Goal: Register for event/course

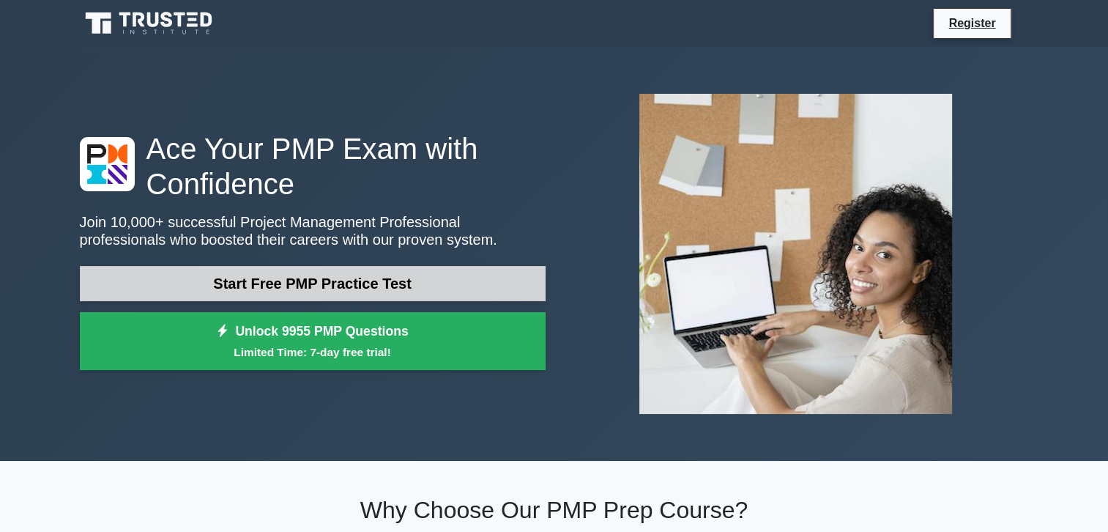
click at [337, 287] on link "Start Free PMP Practice Test" at bounding box center [313, 283] width 466 height 35
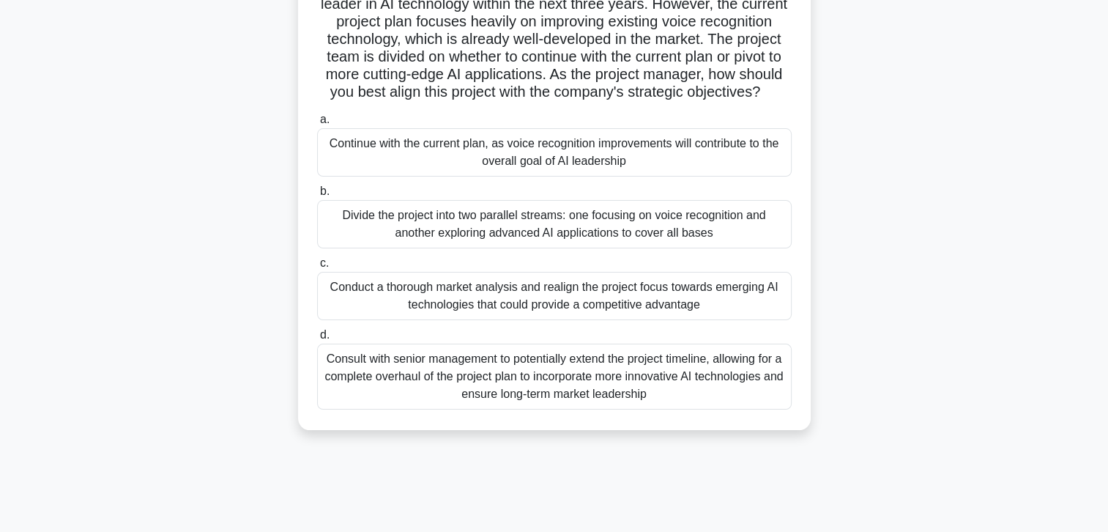
scroll to position [147, 0]
click at [384, 248] on div "Divide the project into two parallel streams: one focusing on voice recognition…" at bounding box center [554, 223] width 475 height 48
click at [317, 196] on input "b. Divide the project into two parallel streams: one focusing on voice recognit…" at bounding box center [317, 191] width 0 height 10
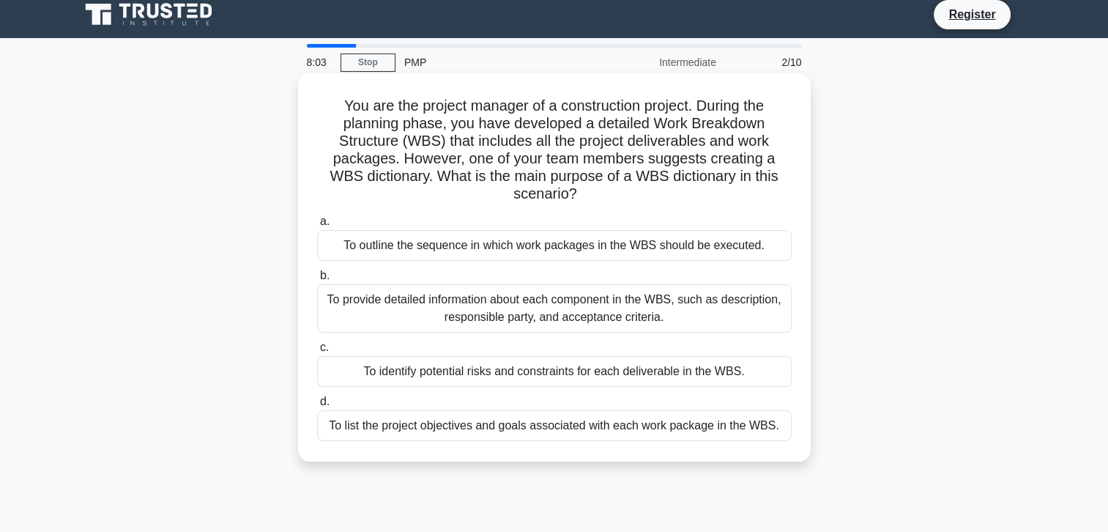
scroll to position [0, 0]
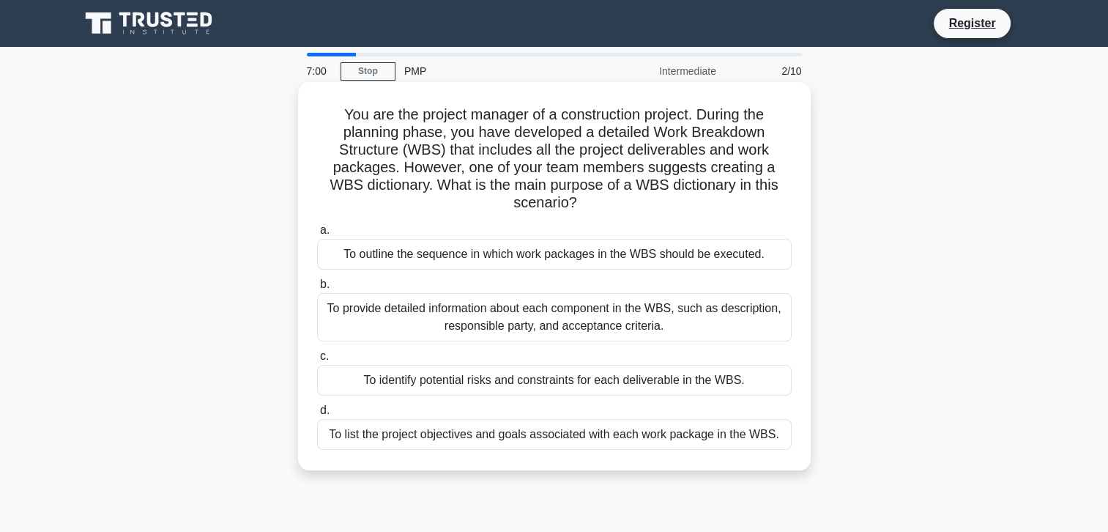
click at [416, 321] on div "To provide detailed information about each component in the WBS, such as descri…" at bounding box center [554, 317] width 475 height 48
click at [317, 289] on input "b. To provide detailed information about each component in the WBS, such as des…" at bounding box center [317, 285] width 0 height 10
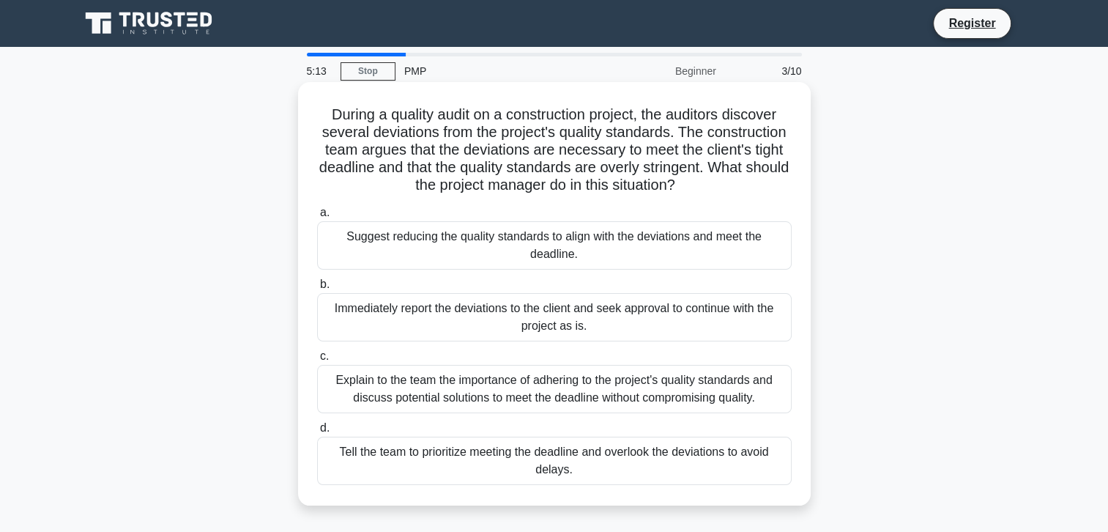
click at [388, 325] on div "Immediately report the deviations to the client and seek approval to continue w…" at bounding box center [554, 317] width 475 height 48
click at [317, 289] on input "b. Immediately report the deviations to the client and seek approval to continu…" at bounding box center [317, 285] width 0 height 10
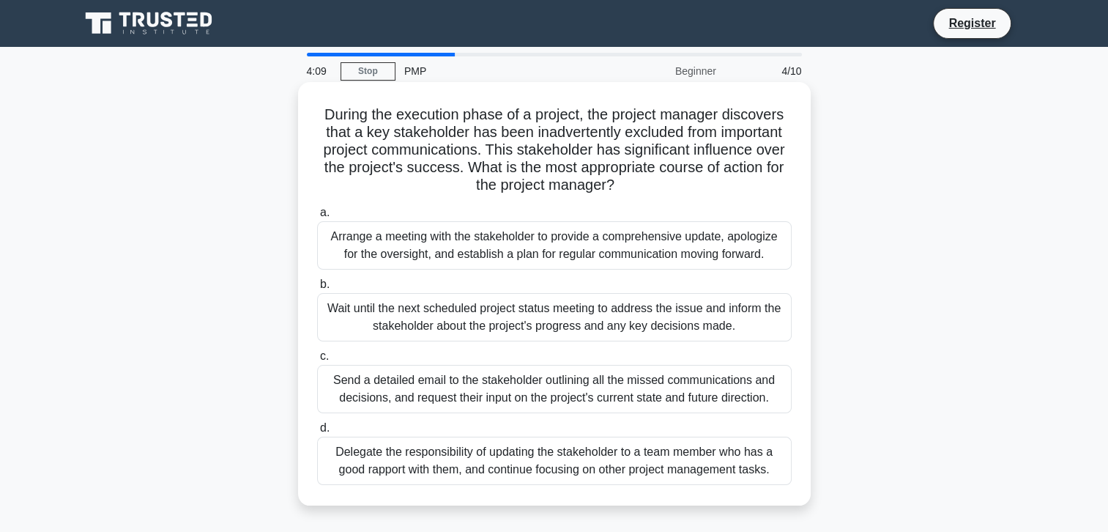
click at [444, 252] on div "Arrange a meeting with the stakeholder to provide a comprehensive update, apolo…" at bounding box center [554, 245] width 475 height 48
click at [317, 218] on input "a. Arrange a meeting with the stakeholder to provide a comprehensive update, ap…" at bounding box center [317, 213] width 0 height 10
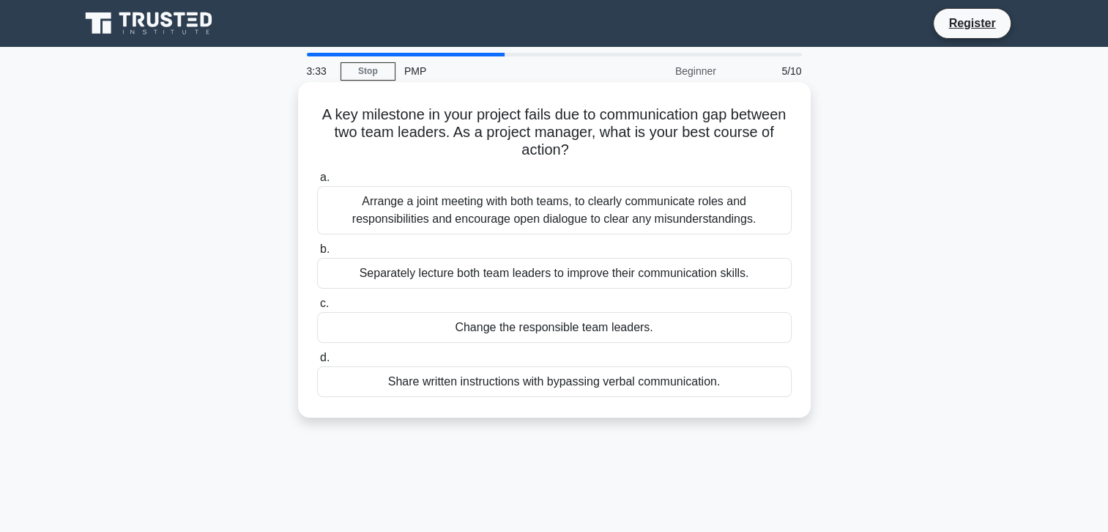
click at [491, 213] on div "Arrange a joint meeting with both teams, to clearly communicate roles and respo…" at bounding box center [554, 210] width 475 height 48
click at [317, 182] on input "a. Arrange a joint meeting with both teams, to clearly communicate roles and re…" at bounding box center [317, 178] width 0 height 10
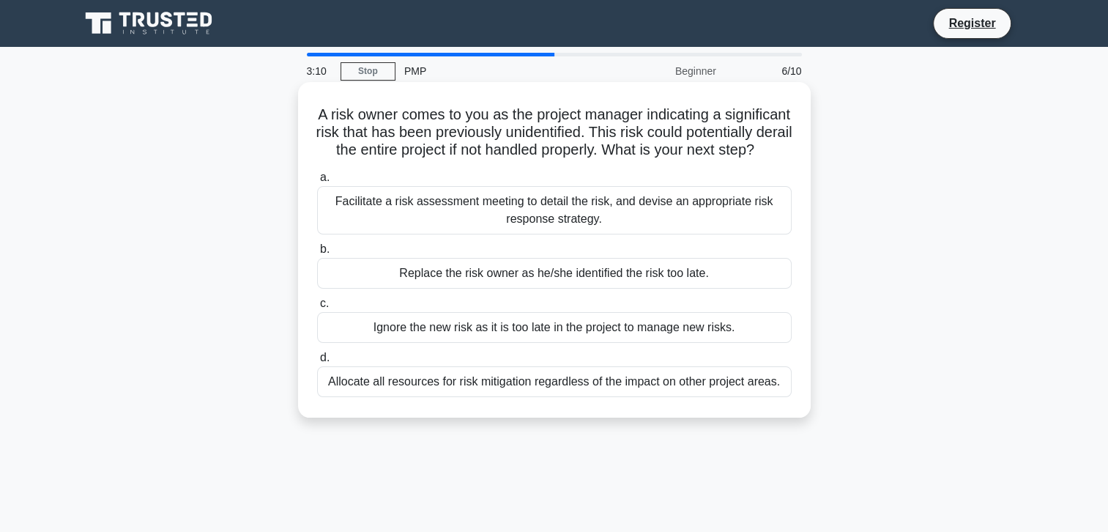
click at [527, 234] on div "Facilitate a risk assessment meeting to detail the risk, and devise an appropri…" at bounding box center [554, 210] width 475 height 48
click at [317, 182] on input "a. Facilitate a risk assessment meeting to detail the risk, and devise an appro…" at bounding box center [317, 178] width 0 height 10
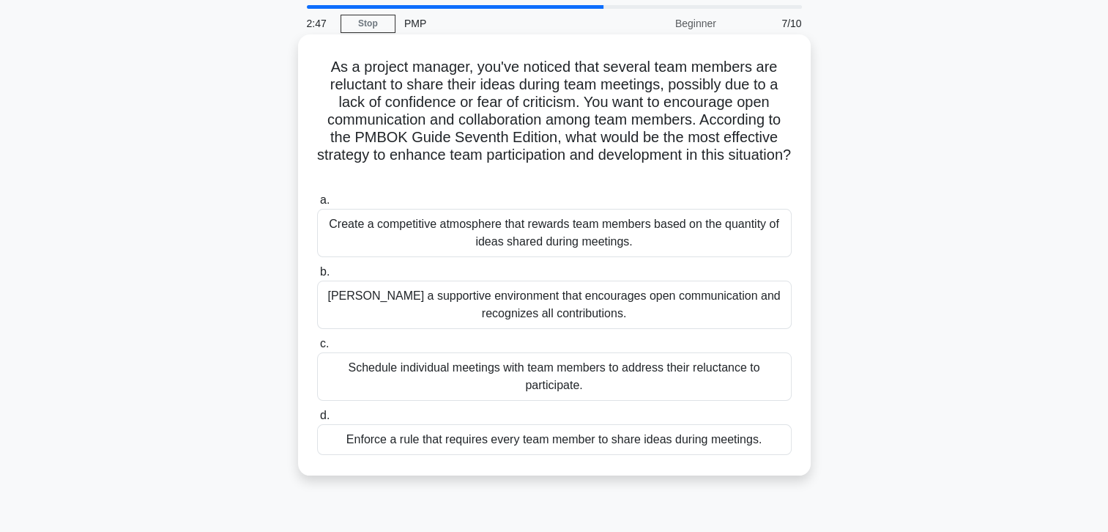
scroll to position [73, 0]
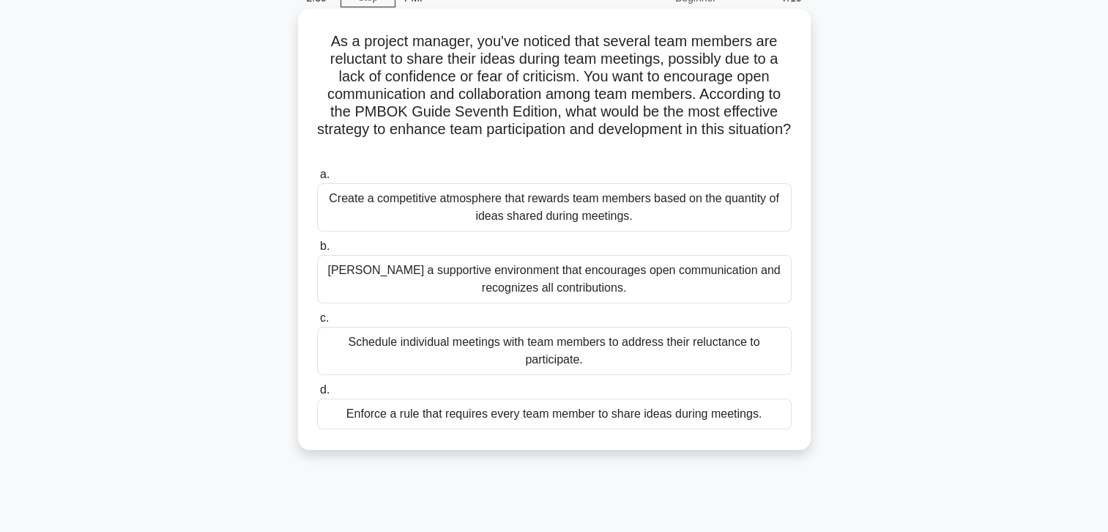
click at [509, 293] on div "Foster a supportive environment that encourages open communication and recogniz…" at bounding box center [554, 279] width 475 height 48
click at [317, 251] on input "b. Foster a supportive environment that encourages open communication and recog…" at bounding box center [317, 247] width 0 height 10
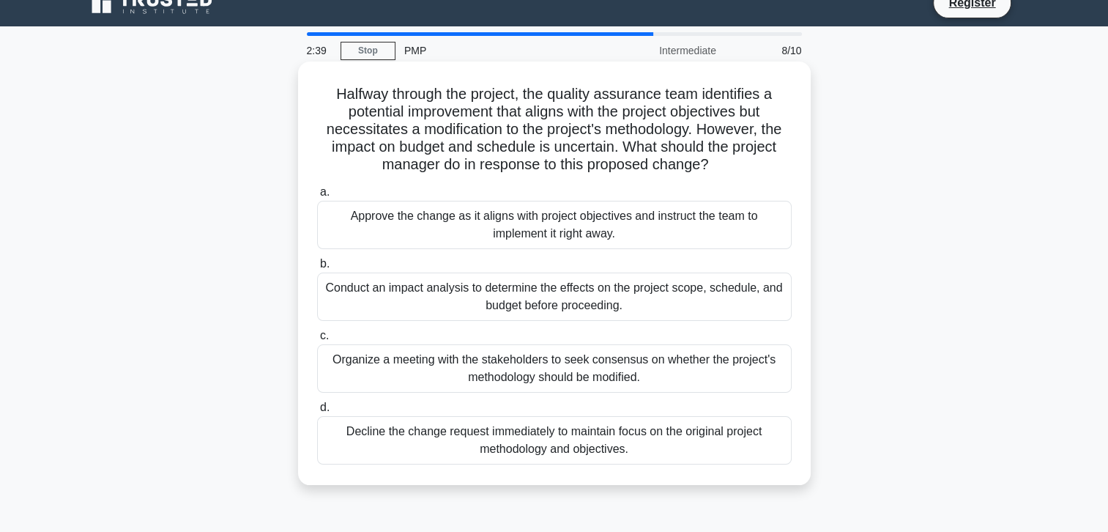
scroll to position [0, 0]
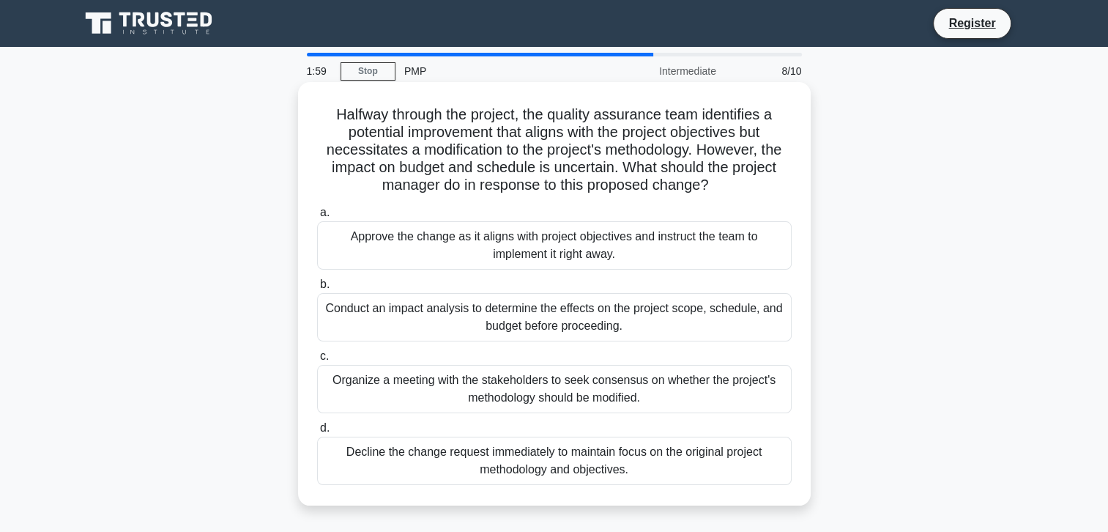
click at [436, 324] on div "Conduct an impact analysis to determine the effects on the project scope, sched…" at bounding box center [554, 317] width 475 height 48
click at [317, 289] on input "b. Conduct an impact analysis to determine the effects on the project scope, sc…" at bounding box center [317, 285] width 0 height 10
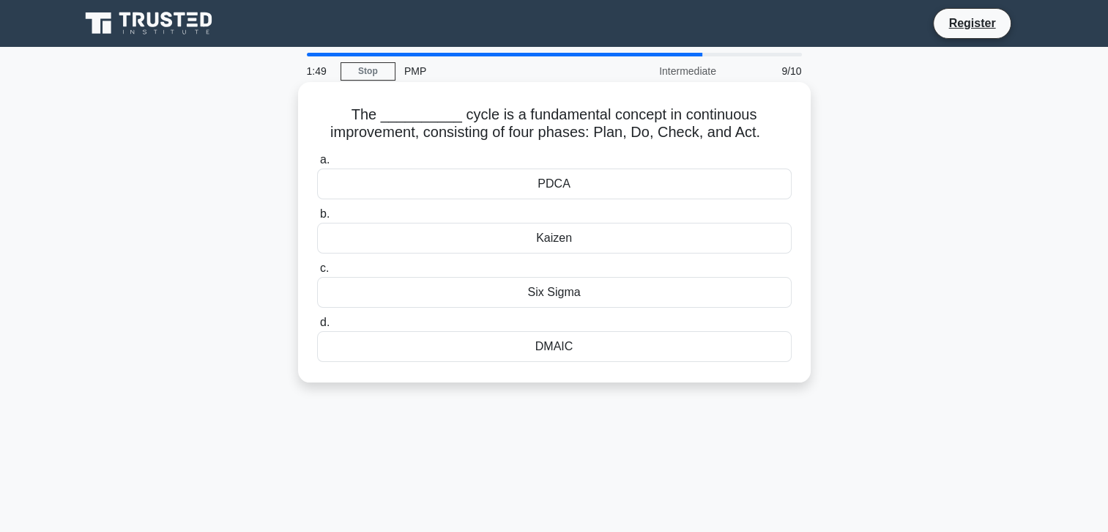
click at [527, 184] on div "PDCA" at bounding box center [554, 183] width 475 height 31
click at [317, 165] on input "a. PDCA" at bounding box center [317, 160] width 0 height 10
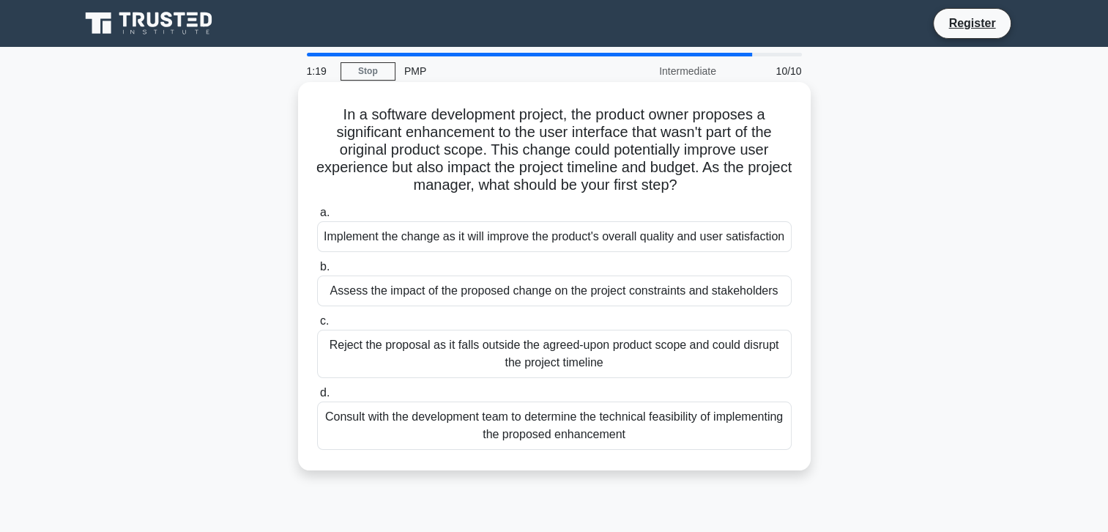
click at [530, 306] on div "Assess the impact of the proposed change on the project constraints and stakeho…" at bounding box center [554, 290] width 475 height 31
click at [317, 272] on input "b. Assess the impact of the proposed change on the project constraints and stak…" at bounding box center [317, 267] width 0 height 10
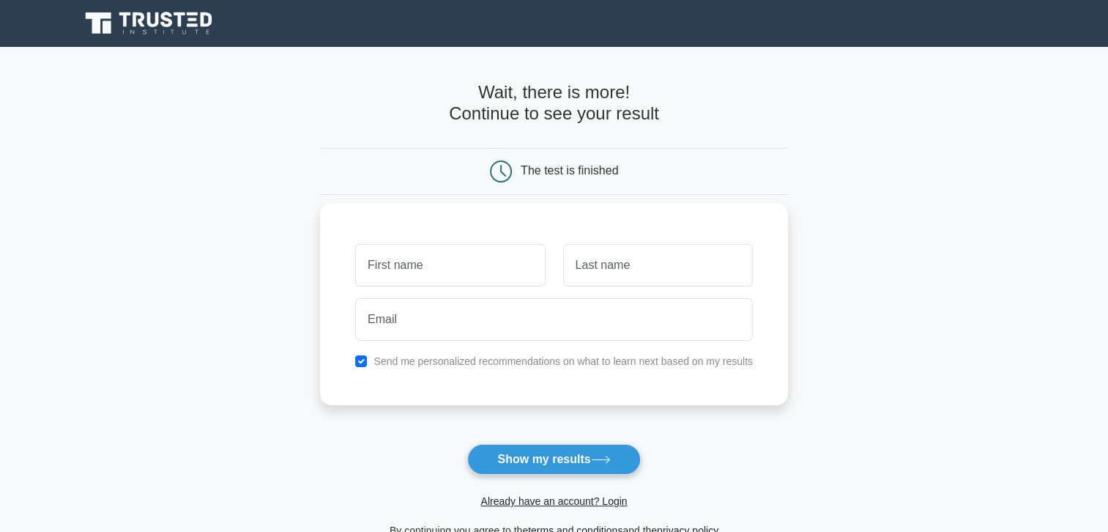
click at [460, 264] on input "text" at bounding box center [450, 265] width 190 height 42
type input "[PERSON_NAME]"
type input "[EMAIL_ADDRESS][DOMAIN_NAME]"
click at [551, 459] on button "Show my results" at bounding box center [553, 459] width 173 height 31
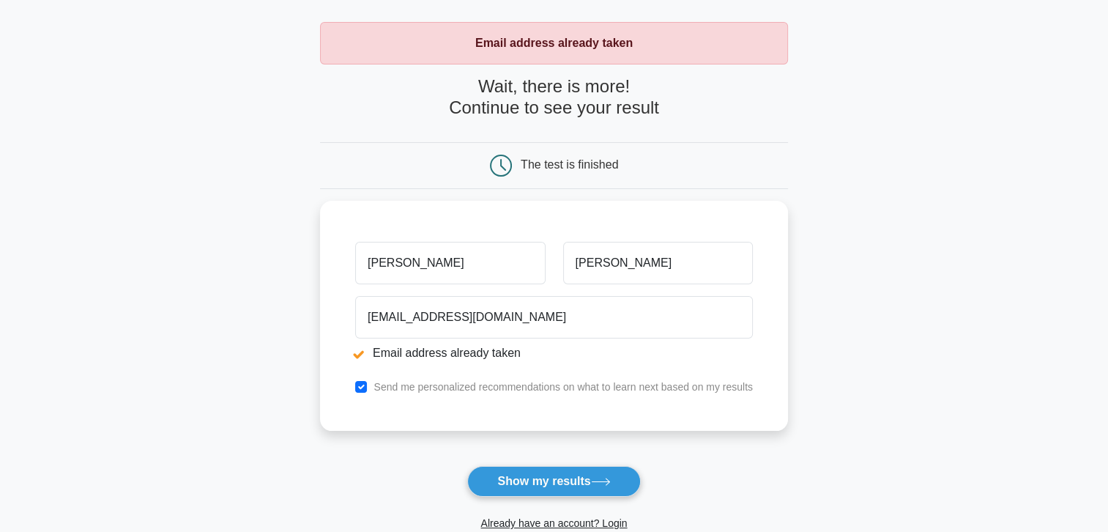
scroll to position [147, 0]
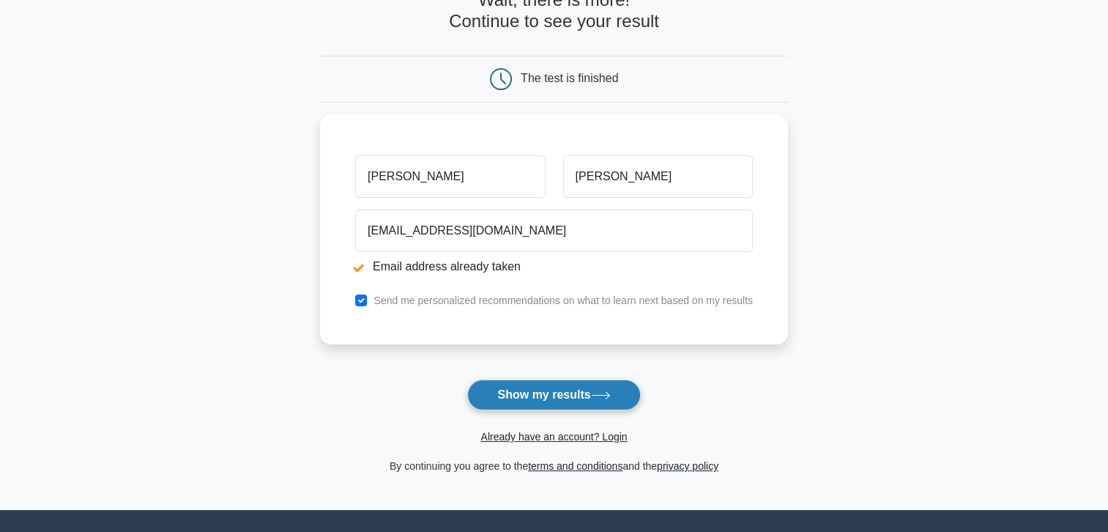
click at [535, 396] on button "Show my results" at bounding box center [553, 394] width 173 height 31
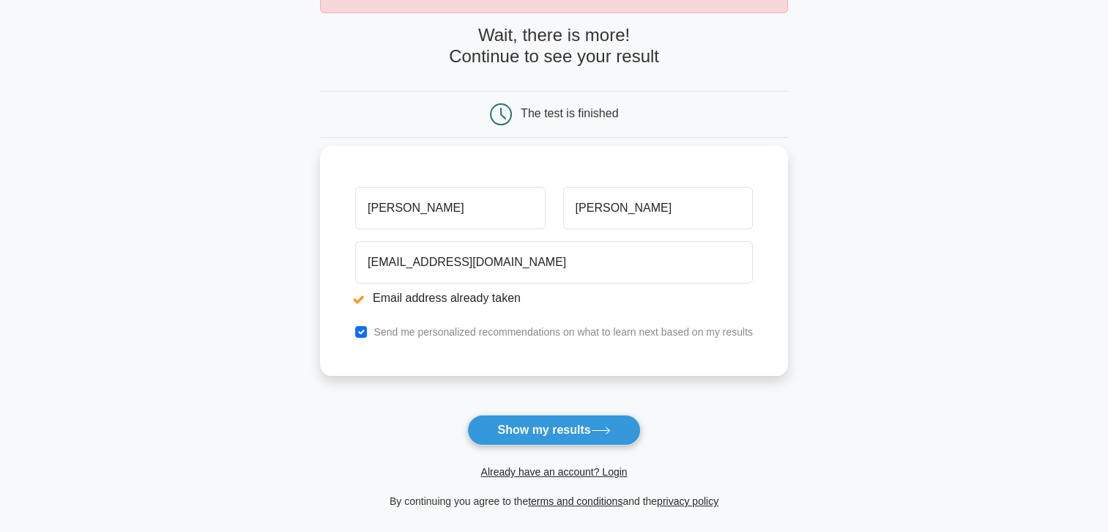
scroll to position [147, 0]
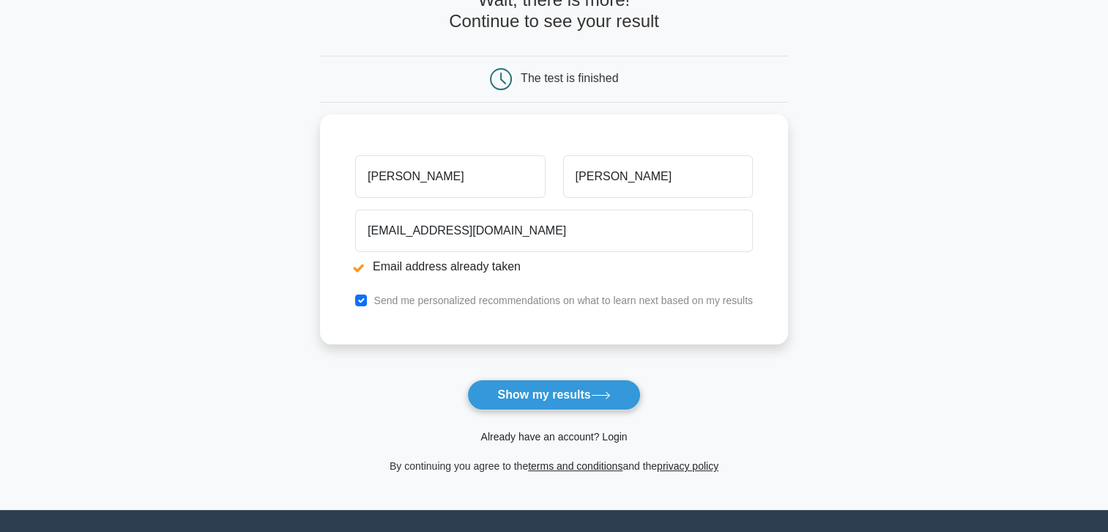
click at [520, 435] on link "Already have an account? Login" at bounding box center [554, 437] width 147 height 12
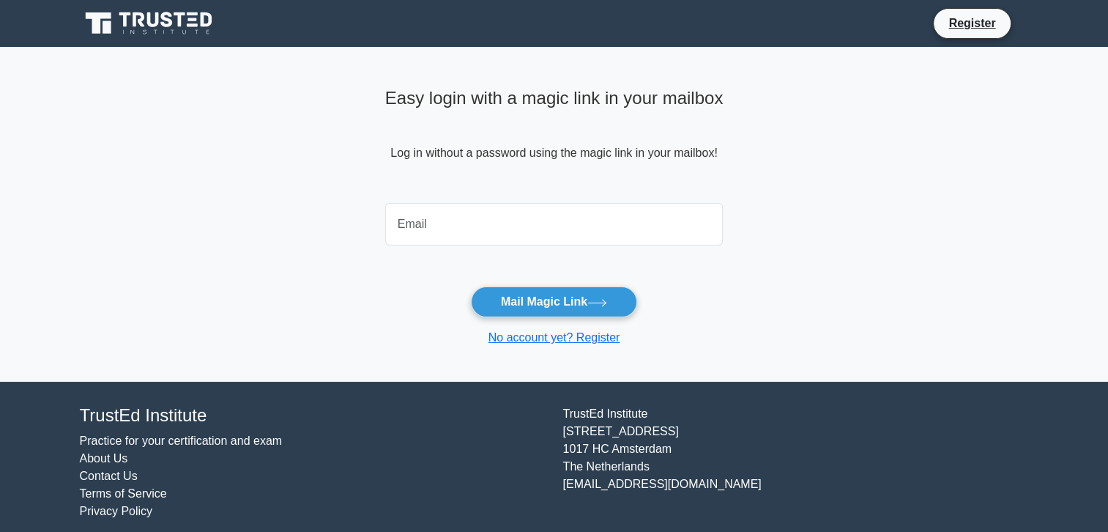
click at [486, 226] on input "email" at bounding box center [554, 224] width 338 height 42
type input "[EMAIL_ADDRESS][DOMAIN_NAME]"
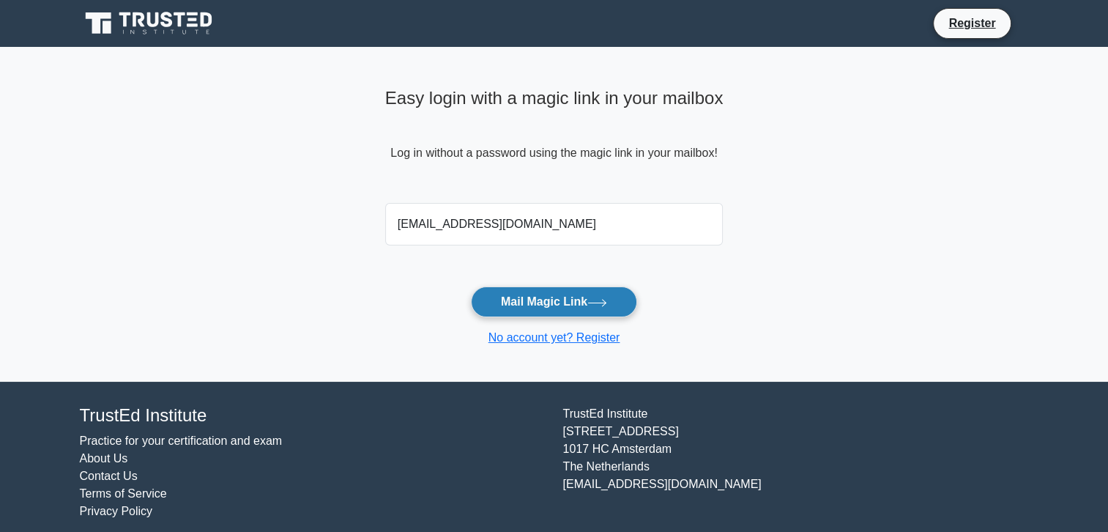
click at [574, 311] on button "Mail Magic Link" at bounding box center [554, 301] width 166 height 31
